Goal: Transaction & Acquisition: Subscribe to service/newsletter

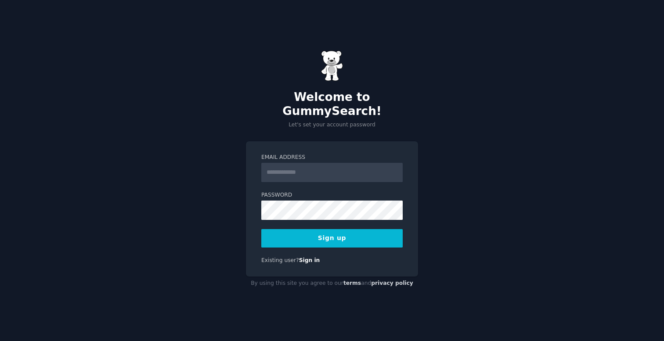
click at [299, 163] on input "Email Address" at bounding box center [331, 172] width 141 height 19
type input "**********"
click at [363, 234] on button "Sign up" at bounding box center [331, 238] width 141 height 18
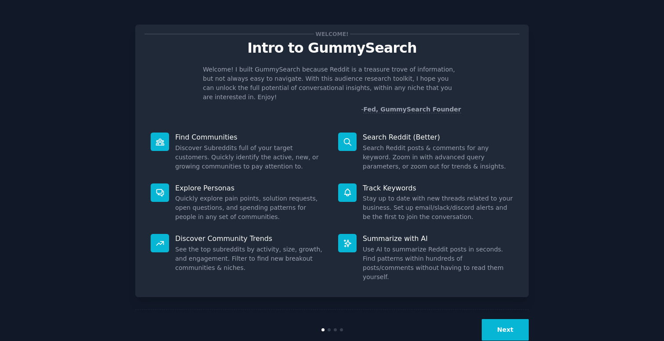
click at [506, 319] on button "Next" at bounding box center [505, 330] width 47 height 22
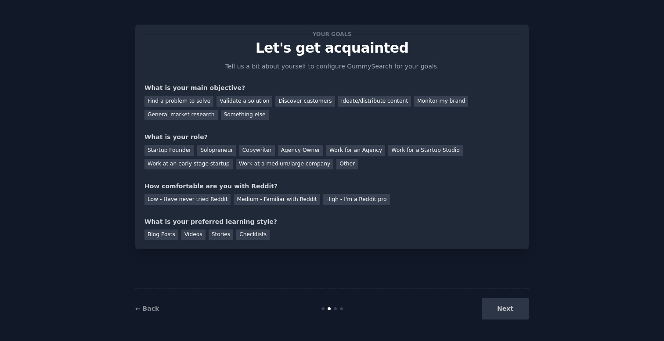
click at [506, 316] on div "Next" at bounding box center [463, 309] width 131 height 22
click at [506, 311] on div "Next" at bounding box center [463, 309] width 131 height 22
click at [513, 318] on div "Next" at bounding box center [463, 309] width 131 height 22
click at [511, 315] on div "Next" at bounding box center [463, 309] width 131 height 22
click at [198, 104] on div "Find a problem to solve" at bounding box center [179, 101] width 69 height 11
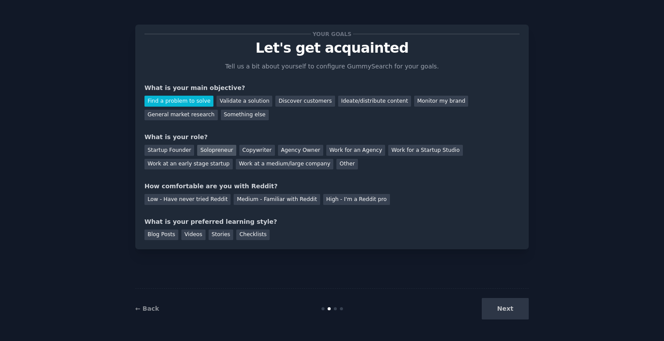
click at [213, 152] on div "Solopreneur" at bounding box center [216, 150] width 39 height 11
click at [353, 203] on div "High - I'm a Reddit pro" at bounding box center [356, 199] width 67 height 11
drag, startPoint x: 259, startPoint y: 237, endPoint x: 287, endPoint y: 242, distance: 28.6
click at [259, 237] on div "Checklists" at bounding box center [252, 235] width 33 height 11
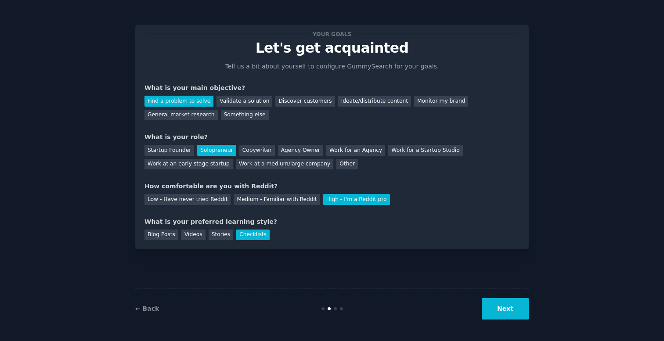
click at [512, 303] on button "Next" at bounding box center [505, 309] width 47 height 22
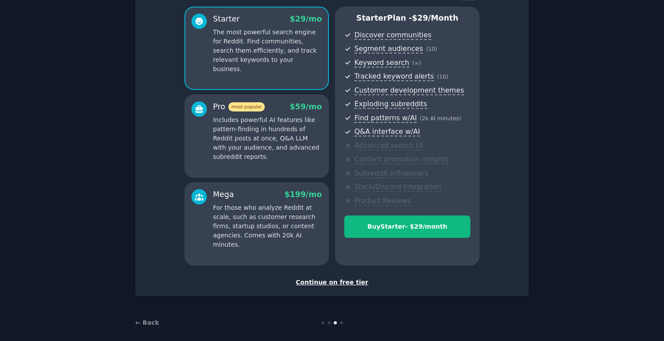
scroll to position [80, 0]
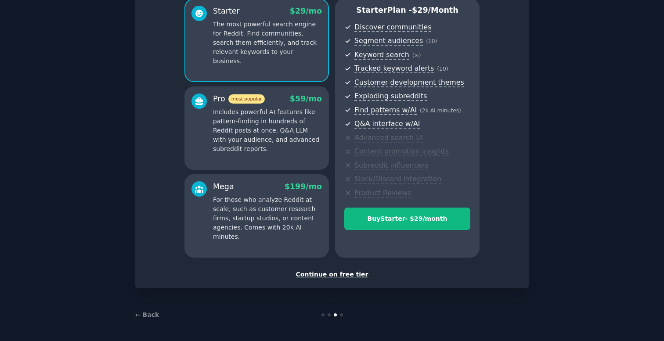
click at [342, 277] on div "Continue on free tier" at bounding box center [332, 274] width 375 height 9
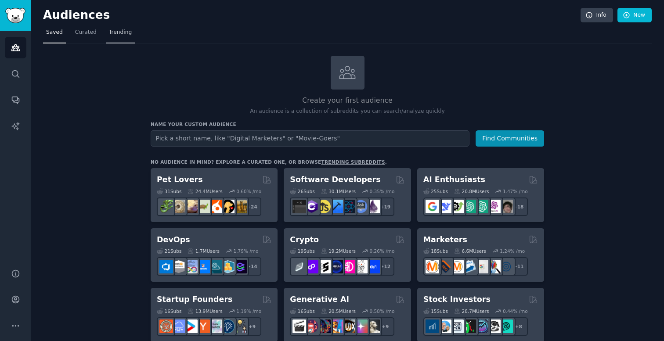
click at [112, 36] on link "Trending" at bounding box center [120, 34] width 29 height 18
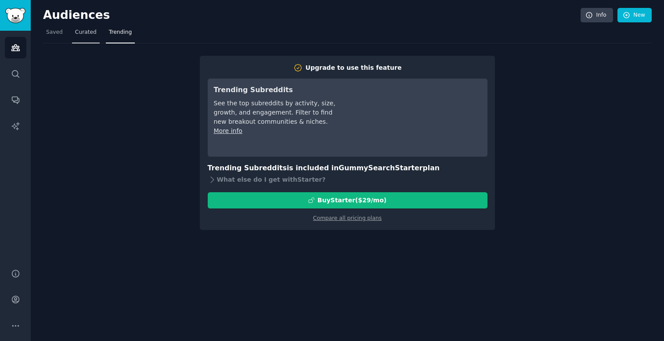
click at [81, 30] on span "Curated" at bounding box center [86, 33] width 22 height 8
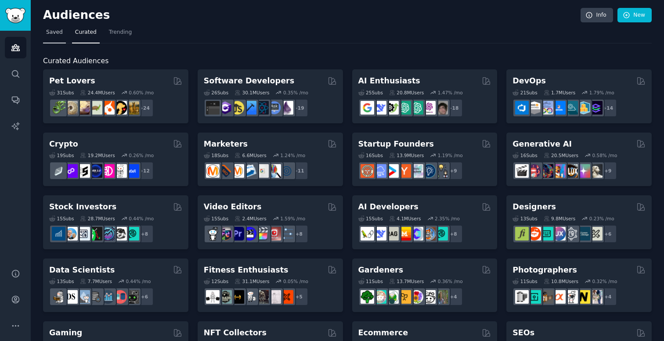
click at [47, 32] on span "Saved" at bounding box center [54, 33] width 17 height 8
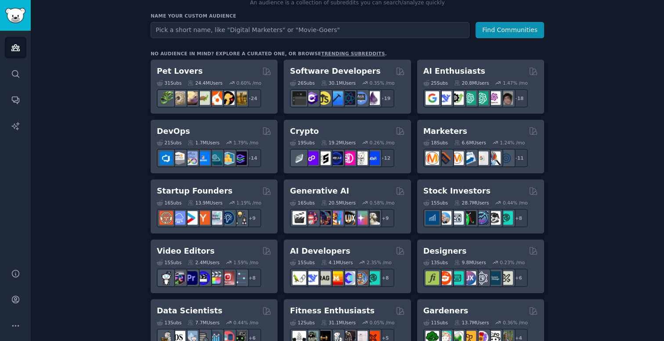
scroll to position [88, 0]
